Goal: Task Accomplishment & Management: Use online tool/utility

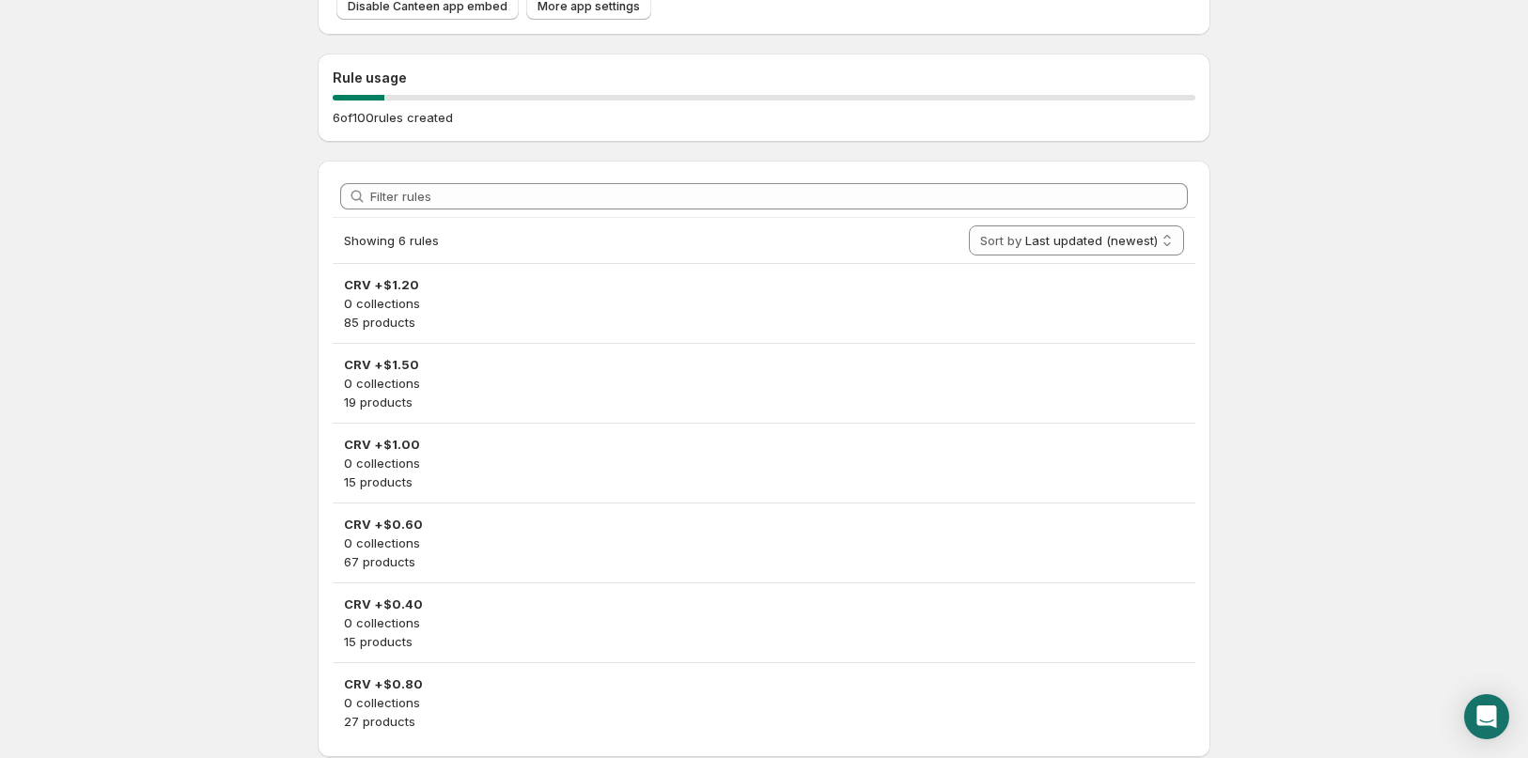
scroll to position [188, 0]
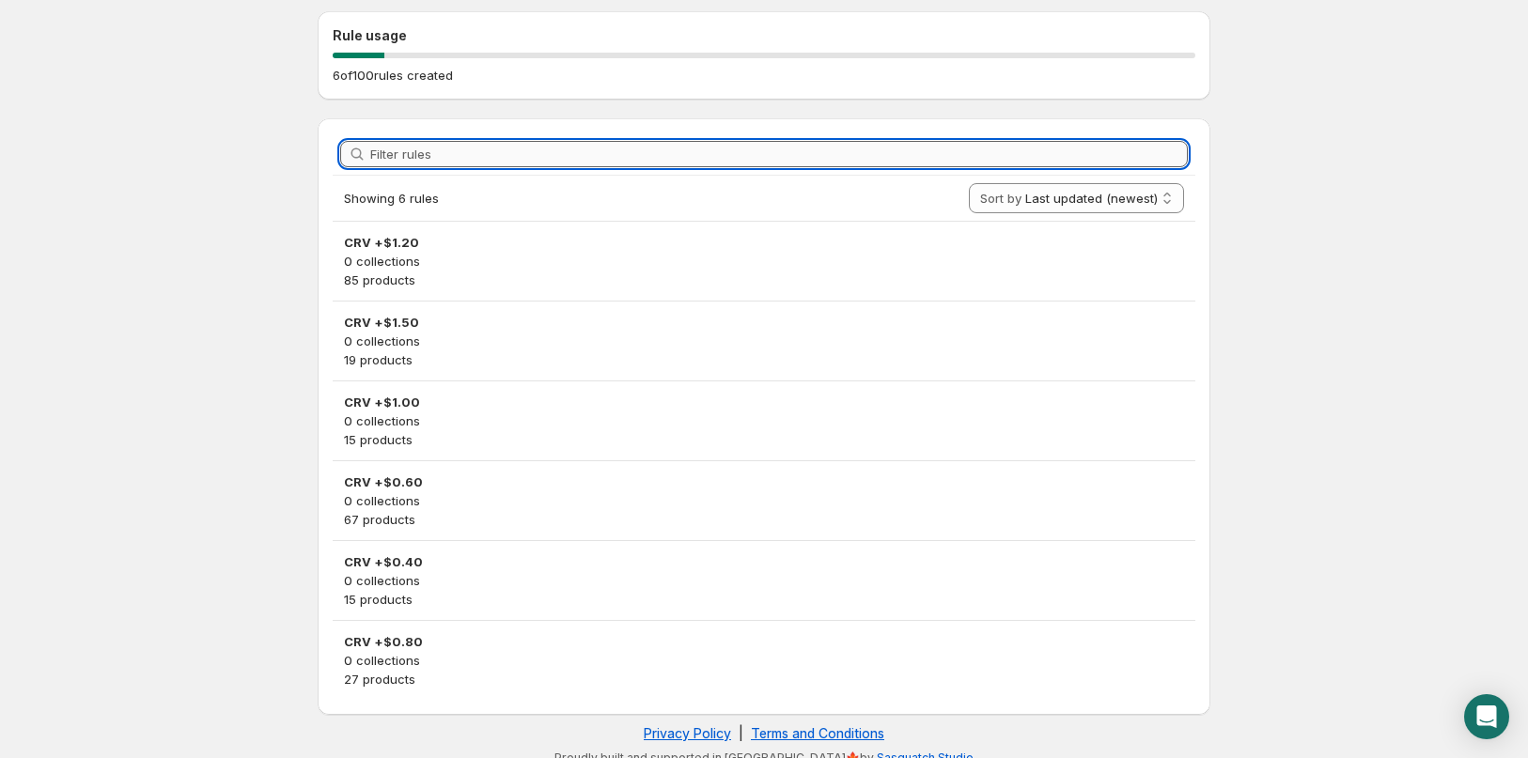
click at [661, 146] on input "Filter rules" at bounding box center [778, 154] width 817 height 26
paste input "718459"
type input "718459"
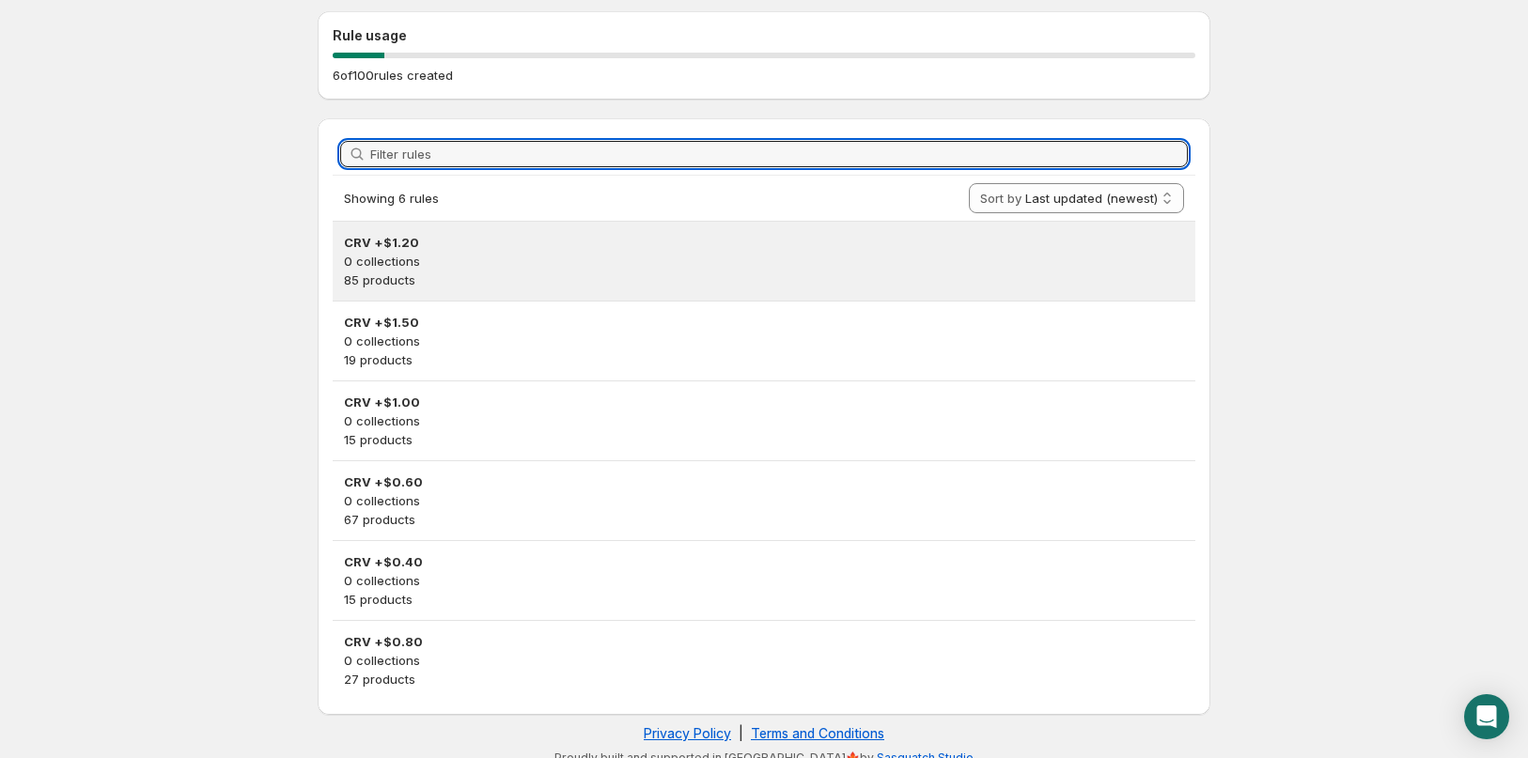
click at [528, 225] on div "CRV +$1.20 0 collections 85 products" at bounding box center [764, 261] width 862 height 79
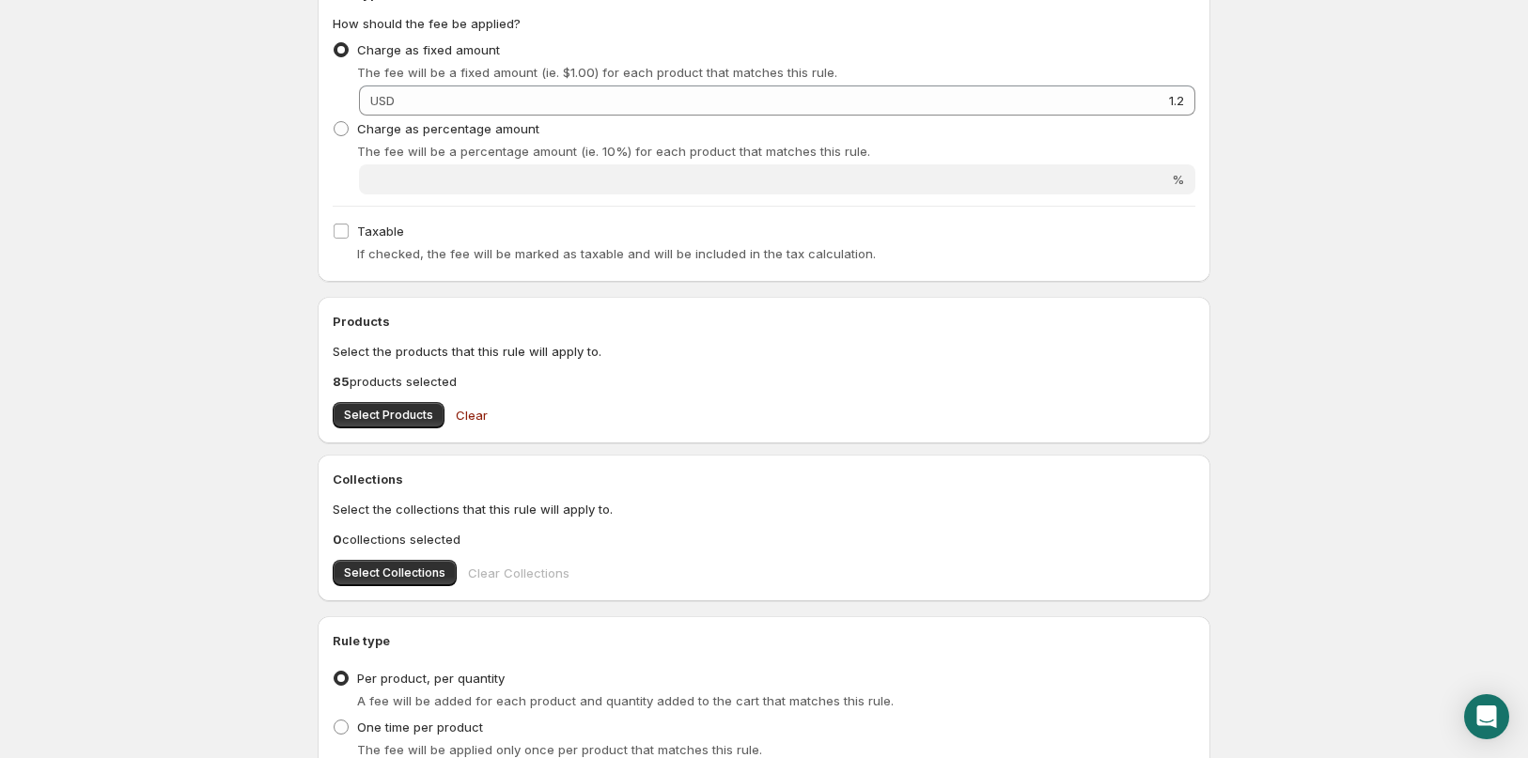
scroll to position [564, 0]
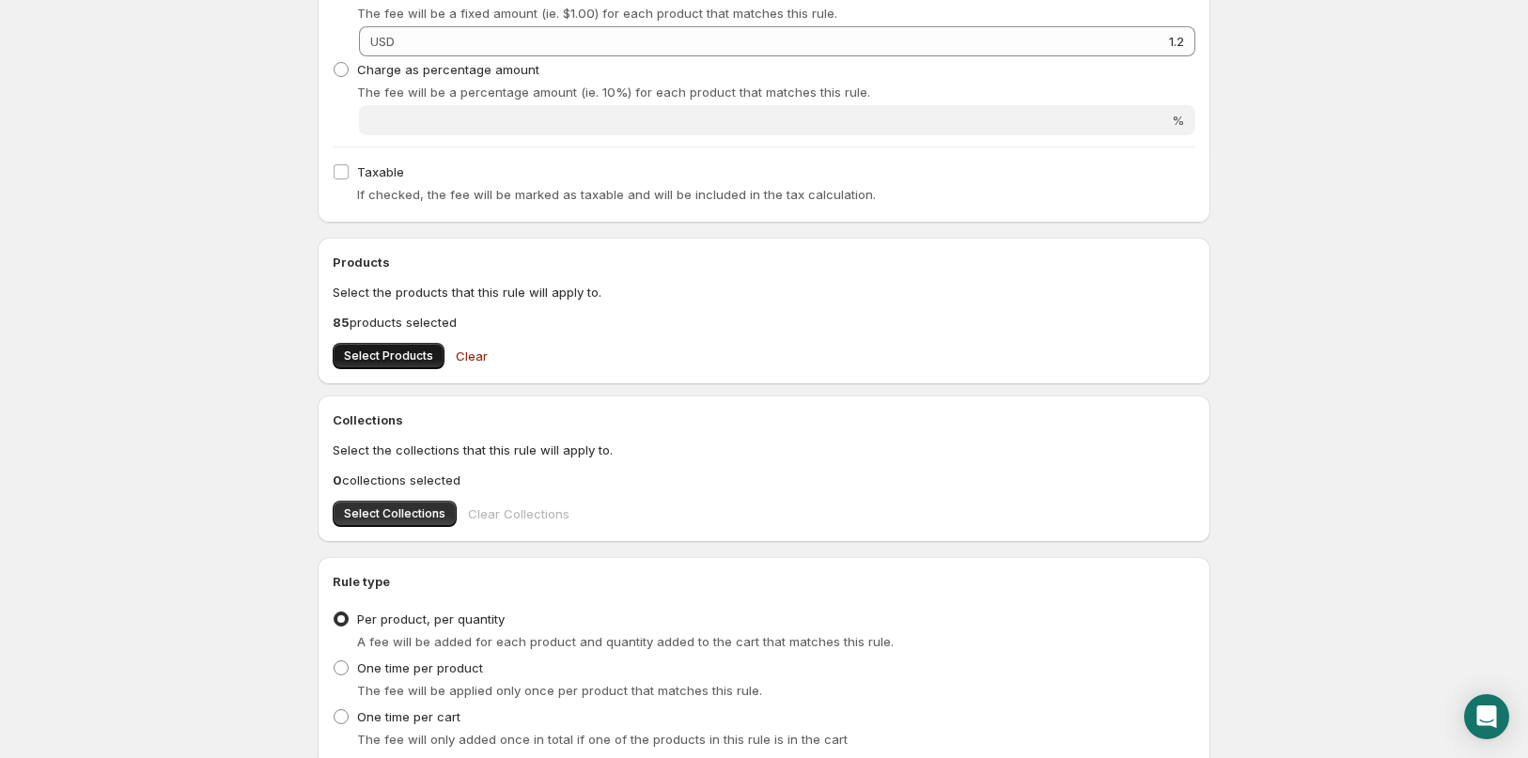
click at [412, 366] on button "Select Products" at bounding box center [389, 356] width 112 height 26
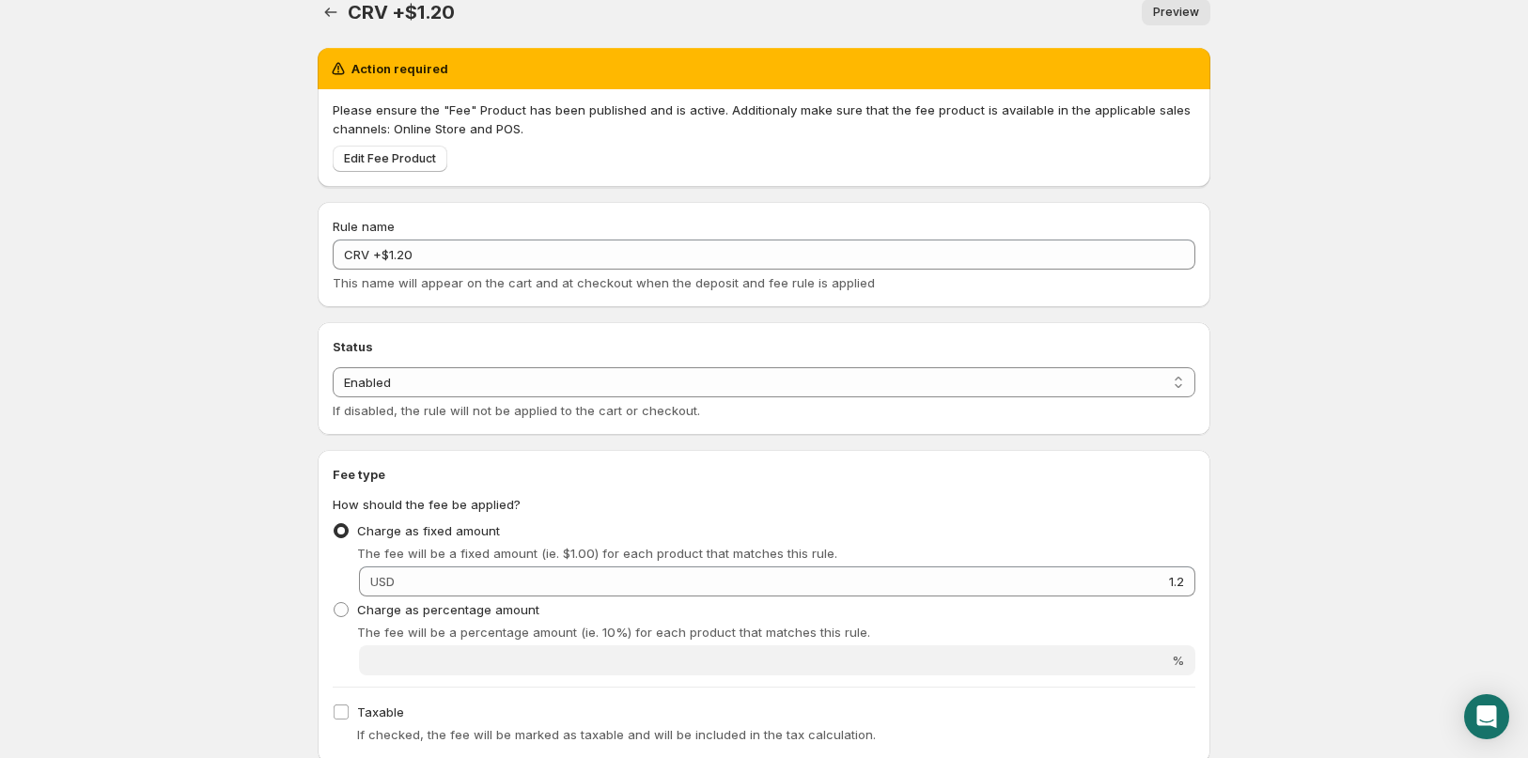
scroll to position [0, 0]
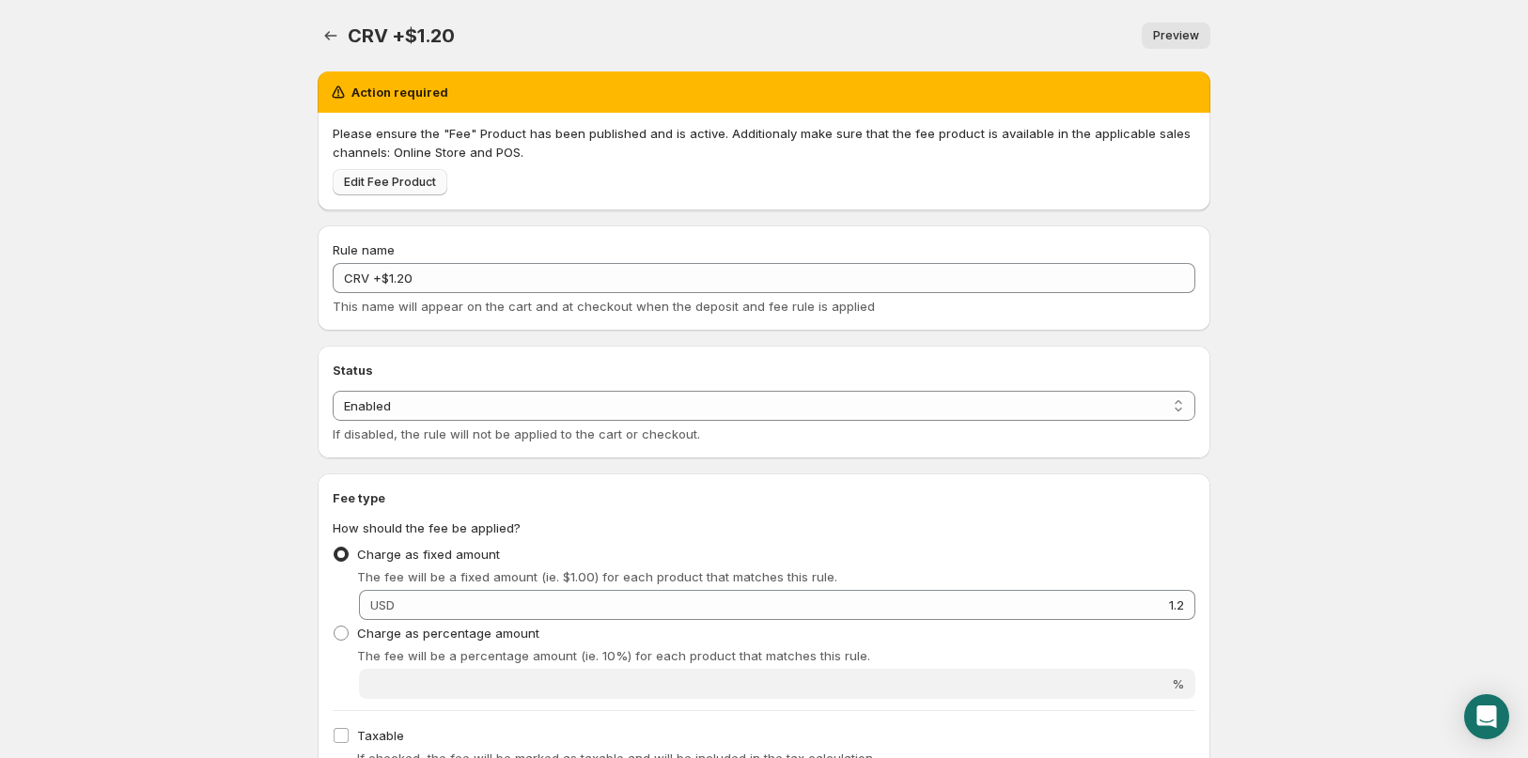
click at [392, 184] on span "Edit Fee Product" at bounding box center [390, 182] width 92 height 15
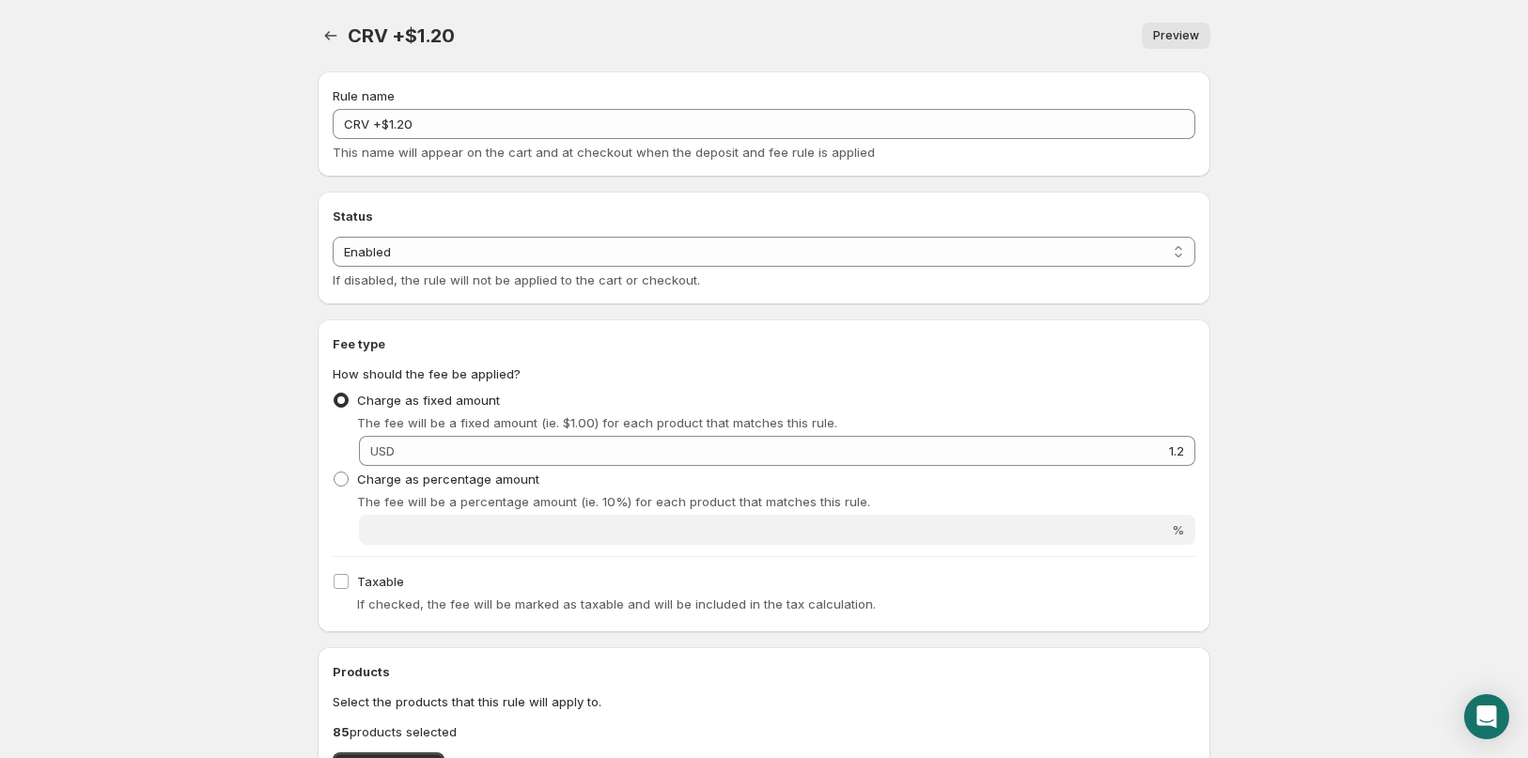
drag, startPoint x: 1134, startPoint y: 39, endPoint x: 1192, endPoint y: 42, distance: 58.3
click at [1135, 39] on div "Preview" at bounding box center [843, 36] width 733 height 26
click at [1192, 42] on span "Preview" at bounding box center [1176, 35] width 46 height 15
click at [1156, 32] on span "Preview" at bounding box center [1176, 35] width 46 height 15
